Goal: Task Accomplishment & Management: Use online tool/utility

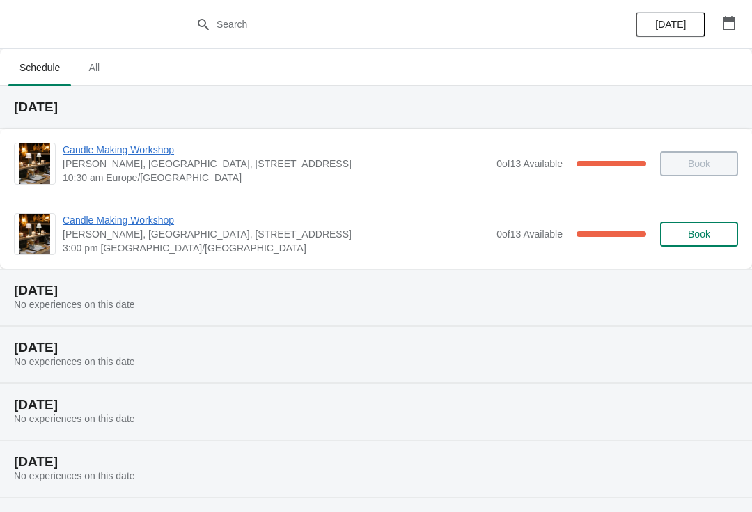
click at [155, 226] on span "Candle Making Workshop" at bounding box center [276, 220] width 427 height 14
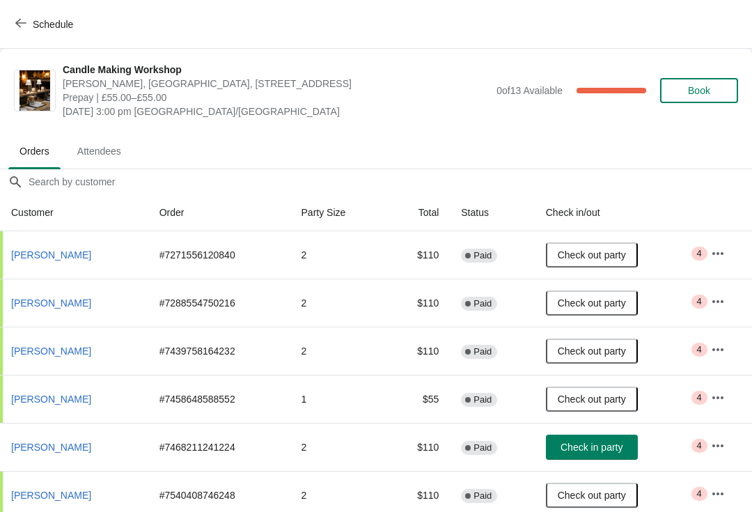
click at [597, 448] on span "Check in party" at bounding box center [592, 447] width 62 height 11
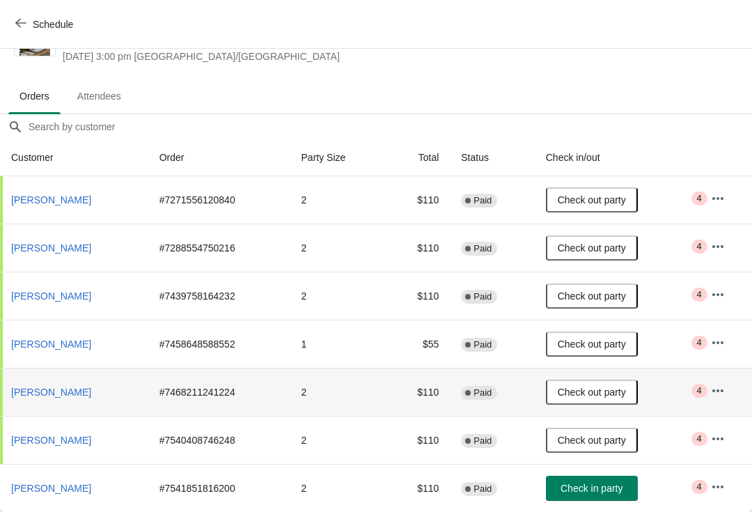
scroll to position [55, 0]
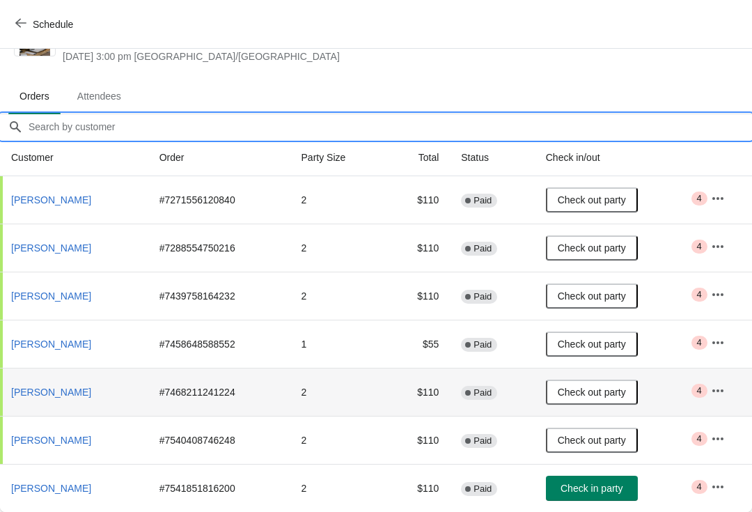
click at [107, 117] on input "Orders filter search" at bounding box center [390, 126] width 724 height 25
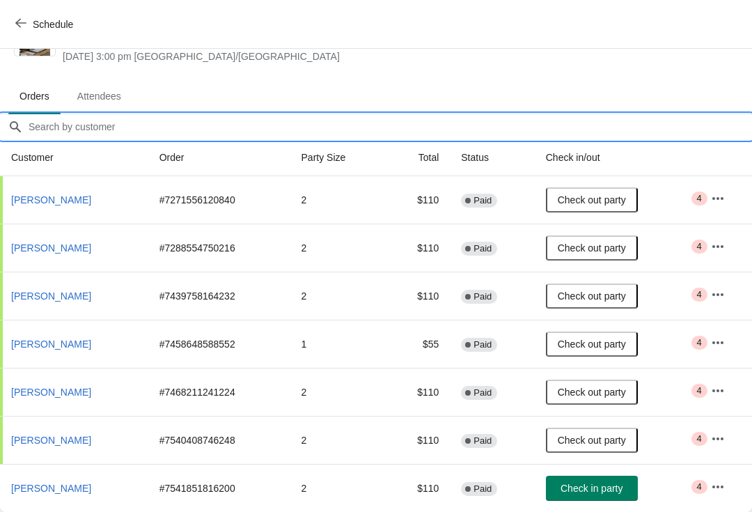
click at [104, 98] on span "Attendees" at bounding box center [99, 96] width 66 height 25
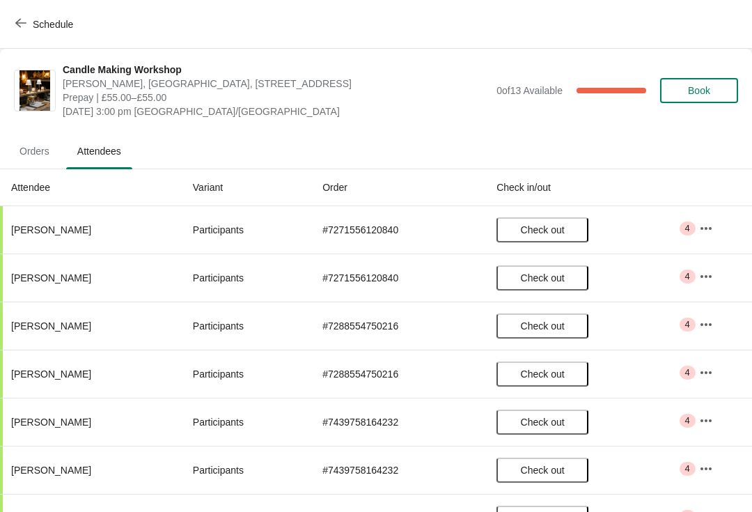
scroll to position [0, 0]
click at [38, 153] on span "Orders" at bounding box center [34, 151] width 52 height 25
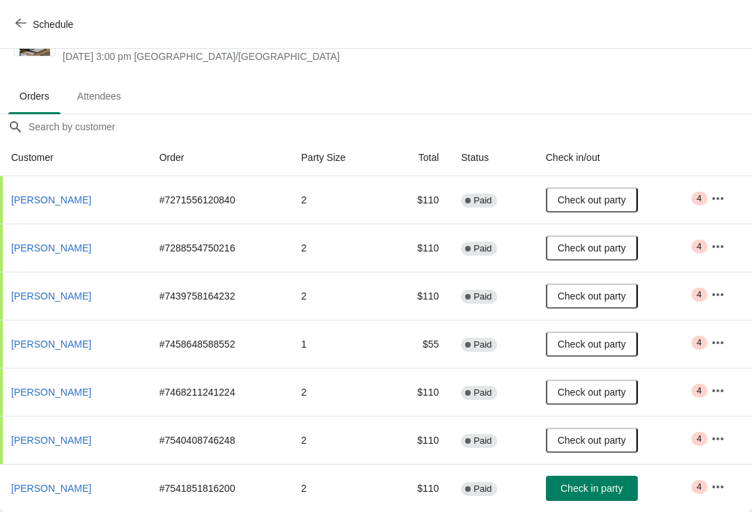
scroll to position [55, 0]
click at [111, 96] on span "Attendees" at bounding box center [99, 96] width 66 height 25
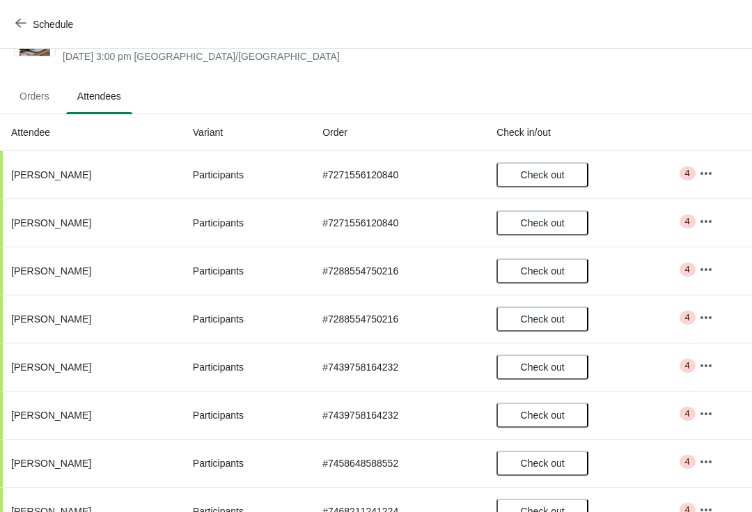
click at [716, 164] on button "button" at bounding box center [706, 173] width 25 height 25
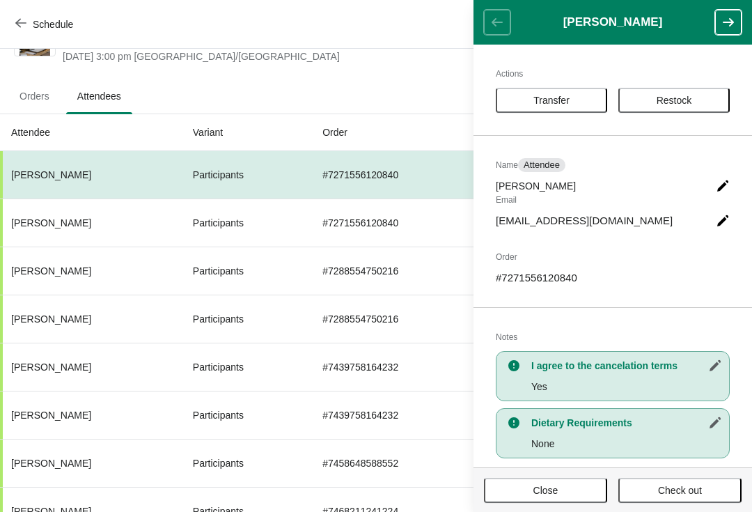
click at [731, 22] on icon "button" at bounding box center [728, 22] width 11 height 8
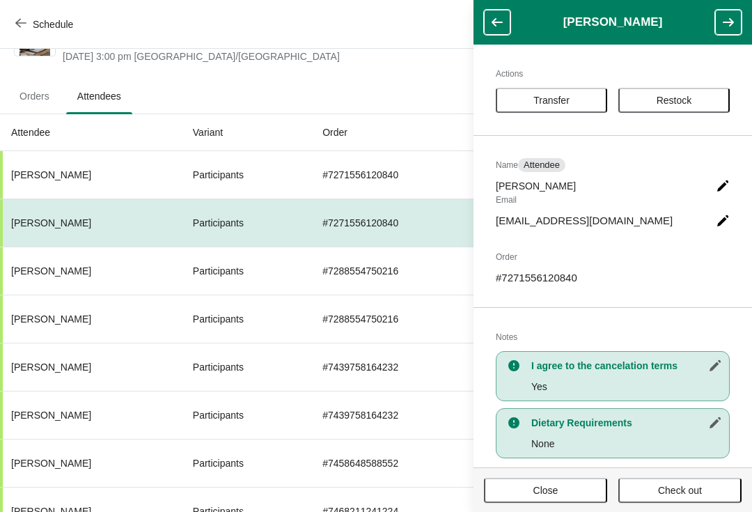
click at [740, 17] on button "button" at bounding box center [728, 22] width 26 height 25
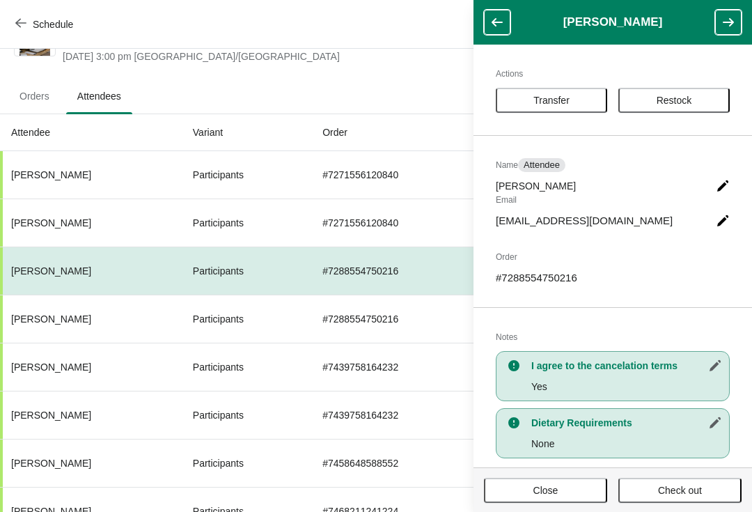
click at [741, 12] on button "button" at bounding box center [728, 22] width 26 height 25
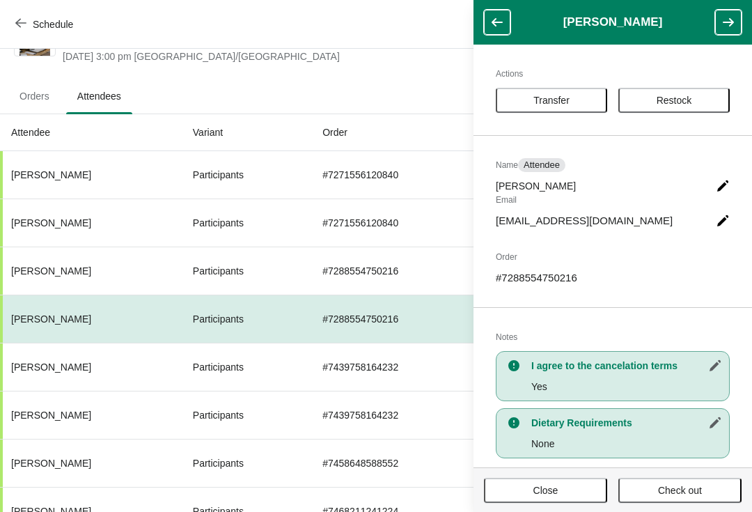
click at [744, 13] on header "[PERSON_NAME]" at bounding box center [613, 22] width 279 height 45
click at [728, 18] on icon "button" at bounding box center [729, 22] width 14 height 14
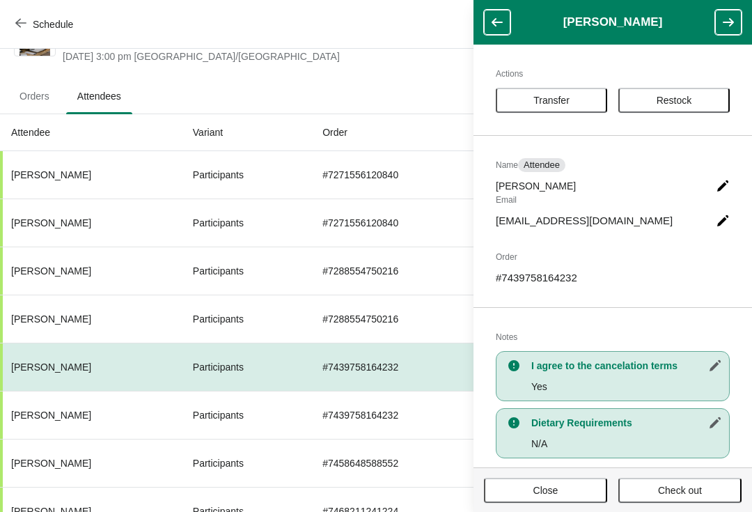
click at [729, 22] on icon "button" at bounding box center [728, 22] width 11 height 8
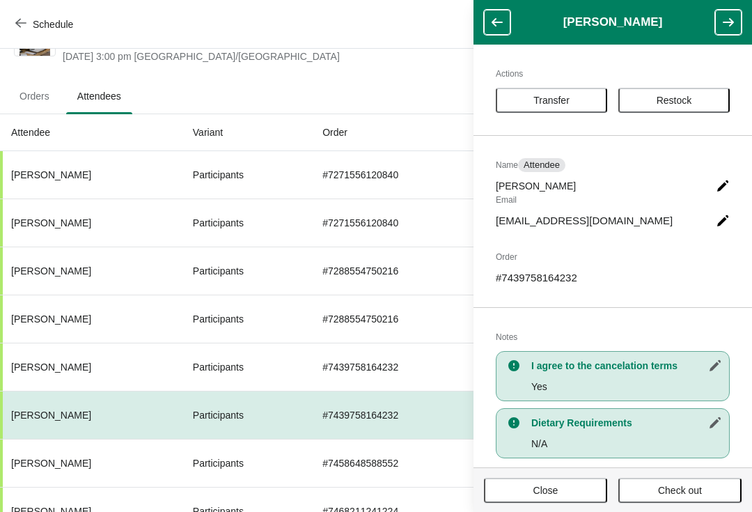
click at [728, 22] on icon "button" at bounding box center [728, 22] width 11 height 8
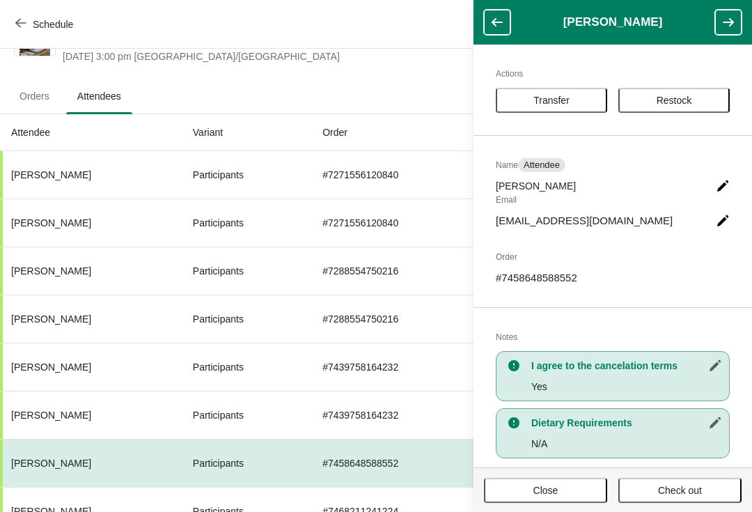
click at [740, 10] on button "button" at bounding box center [728, 22] width 26 height 25
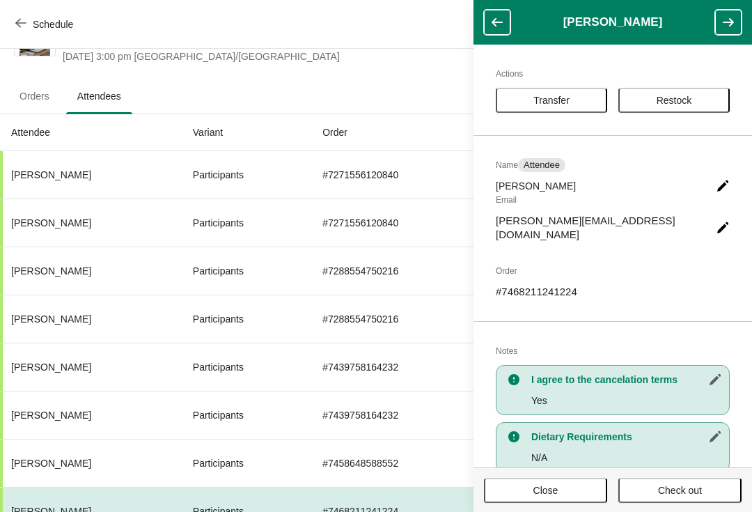
click at [737, 20] on button "button" at bounding box center [728, 22] width 26 height 25
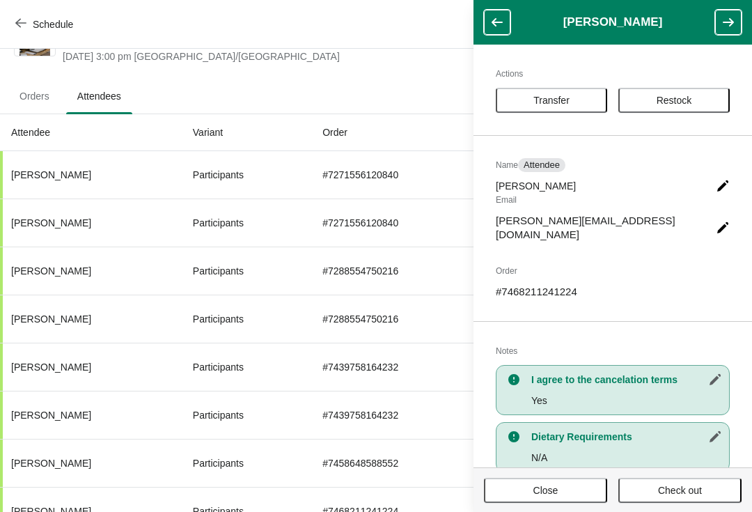
click at [737, 19] on button "button" at bounding box center [728, 22] width 26 height 25
click at [727, 20] on icon "button" at bounding box center [729, 22] width 14 height 14
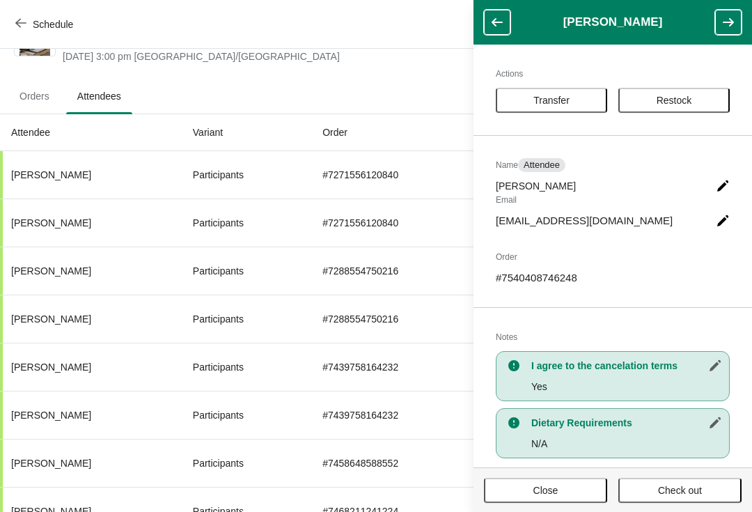
click at [740, 15] on button "button" at bounding box center [728, 22] width 26 height 25
